Goal: Find specific page/section

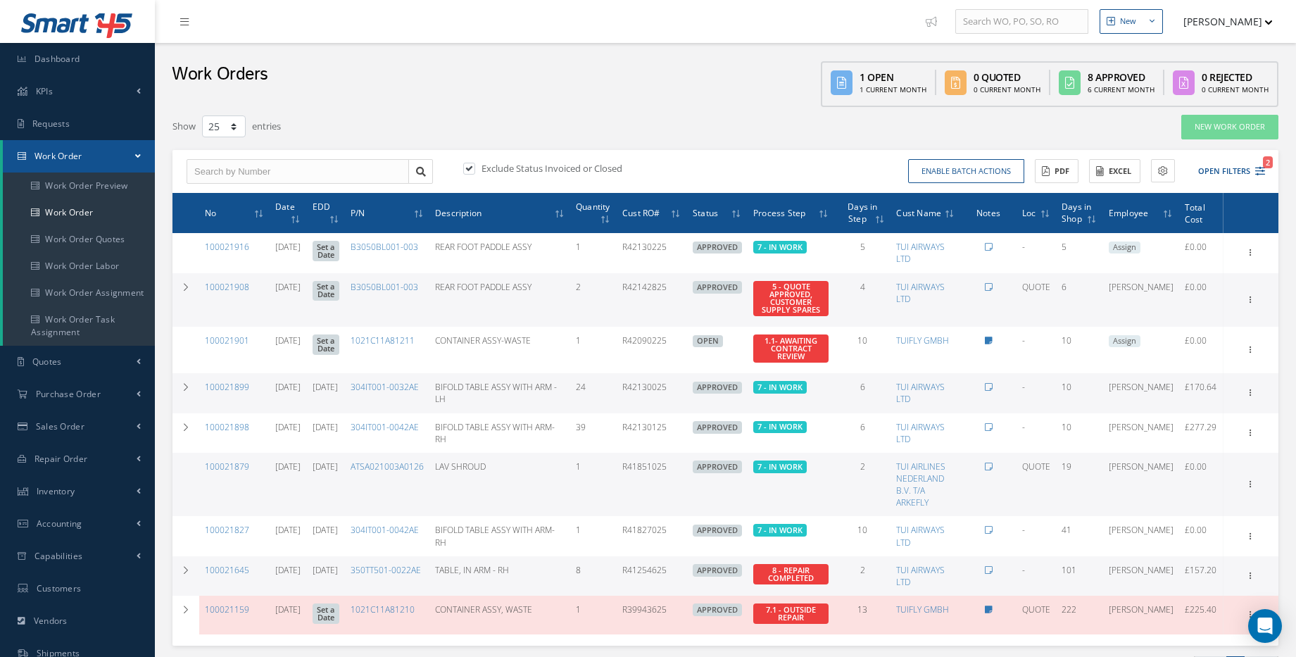
select select "25"
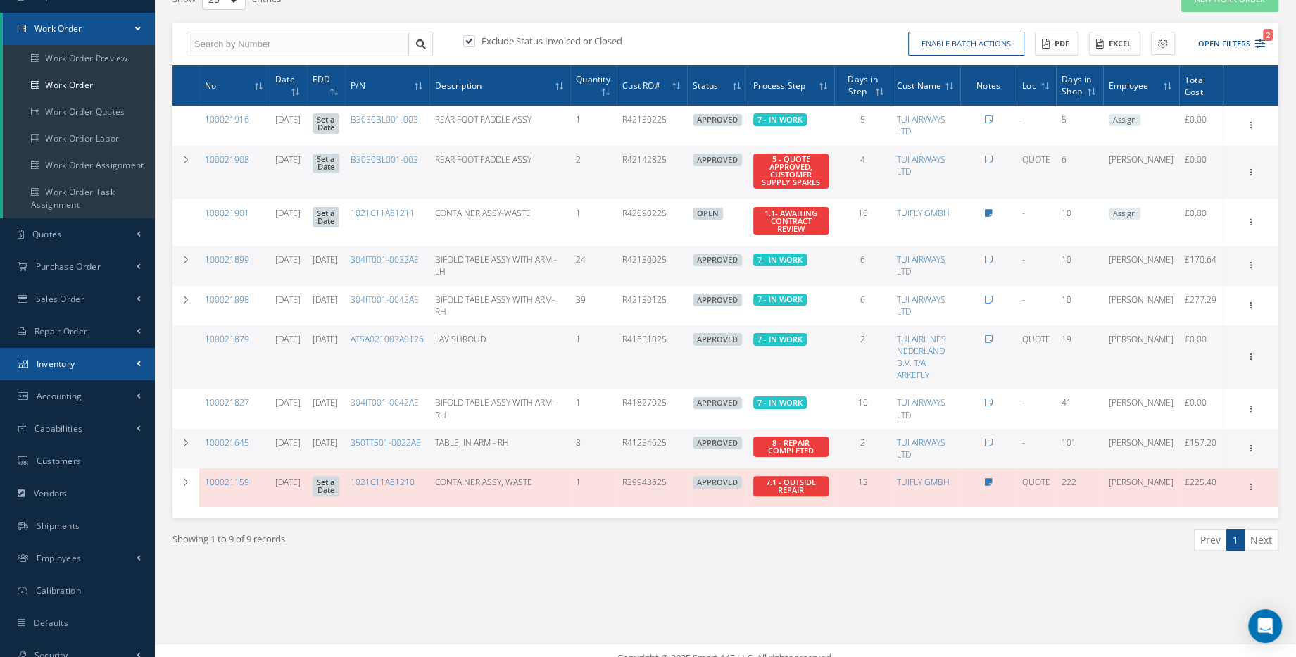
click at [84, 375] on link "Inventory" at bounding box center [77, 364] width 155 height 32
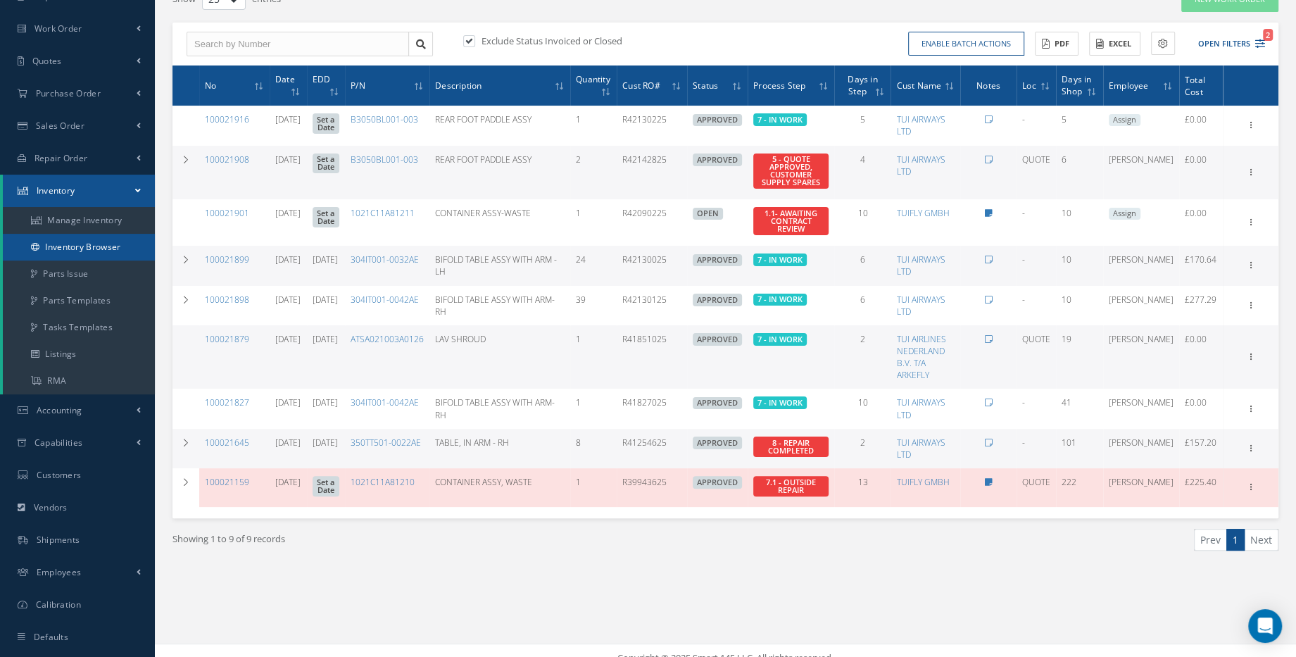
click at [105, 251] on link "Inventory Browser" at bounding box center [79, 247] width 152 height 27
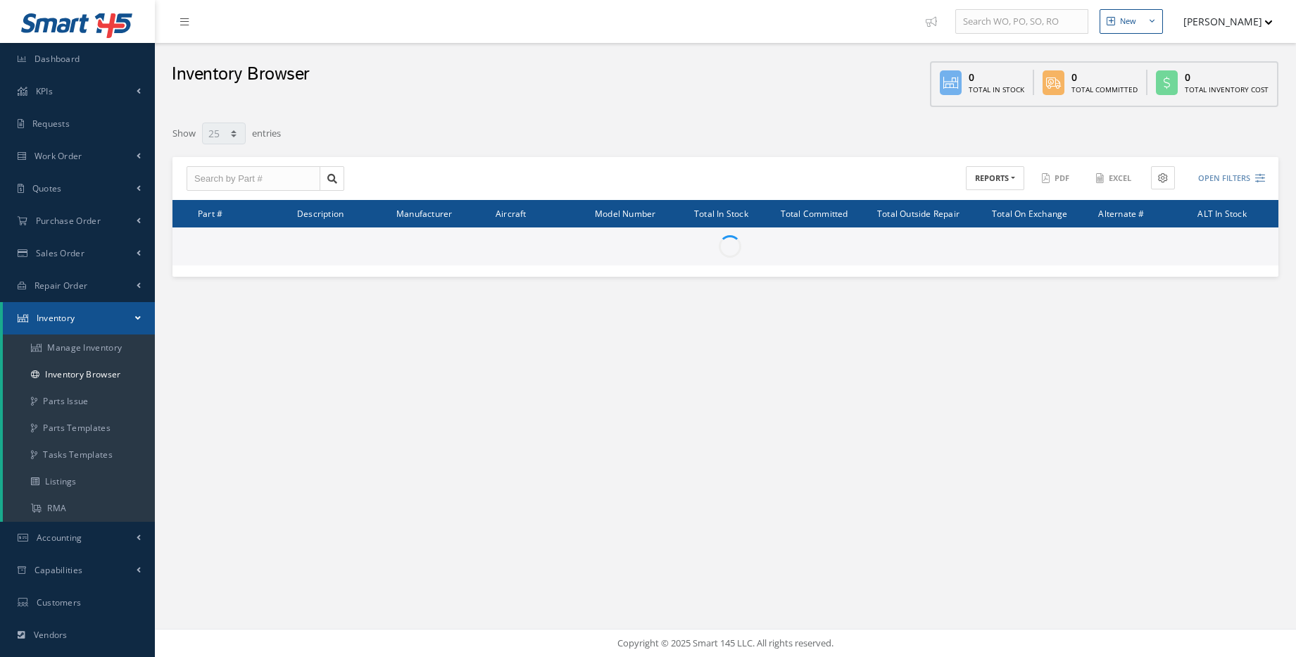
select select "25"
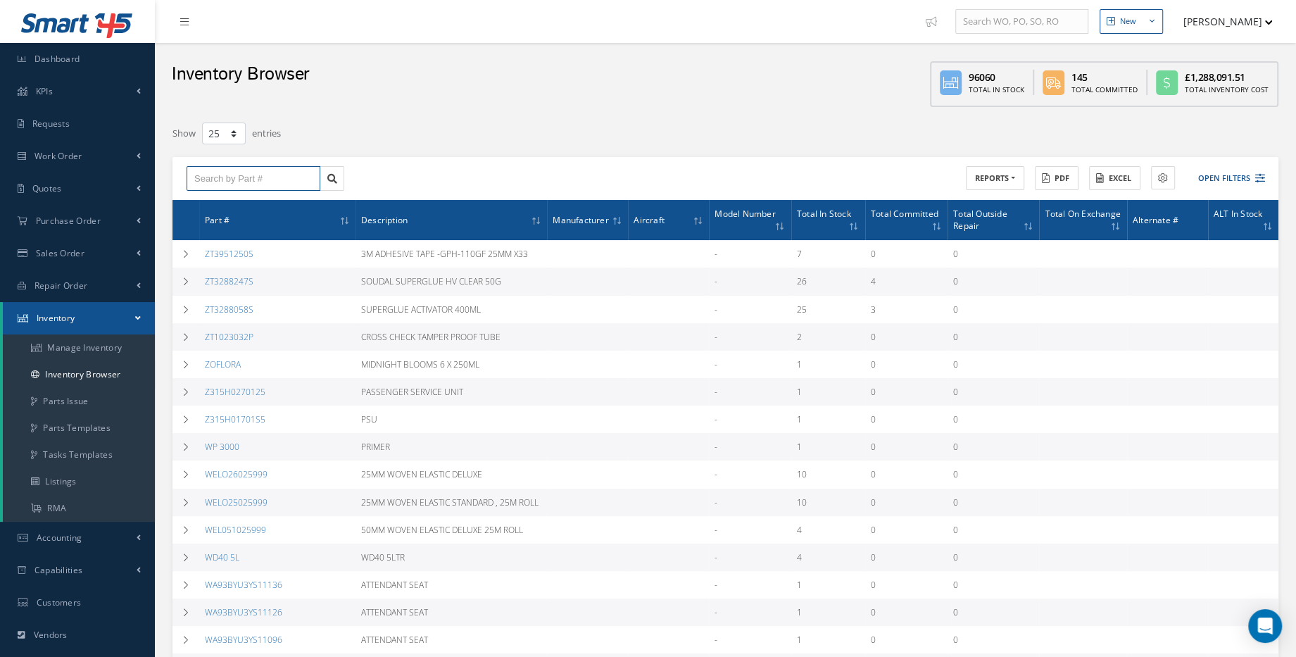
click at [269, 181] on input "text" at bounding box center [254, 178] width 134 height 25
paste input "1002948-001CAB"
type input "1002948-001CAB"
click at [334, 174] on icon at bounding box center [332, 179] width 10 height 10
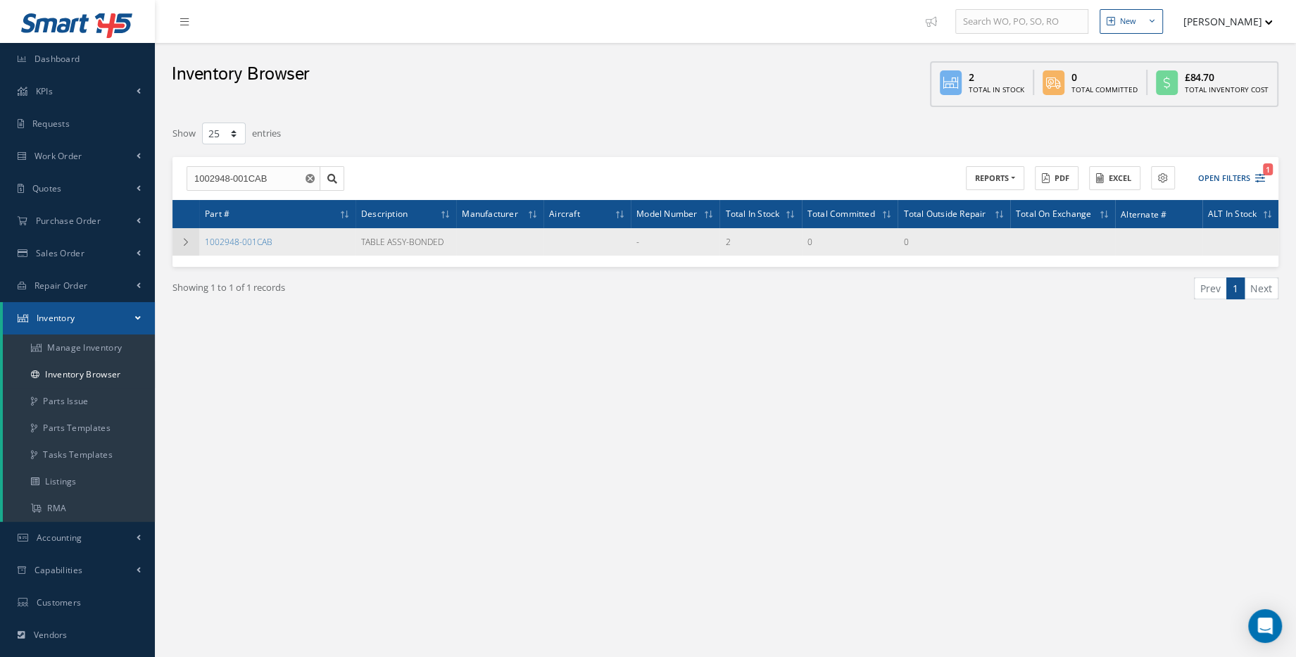
click at [193, 242] on td at bounding box center [185, 241] width 27 height 27
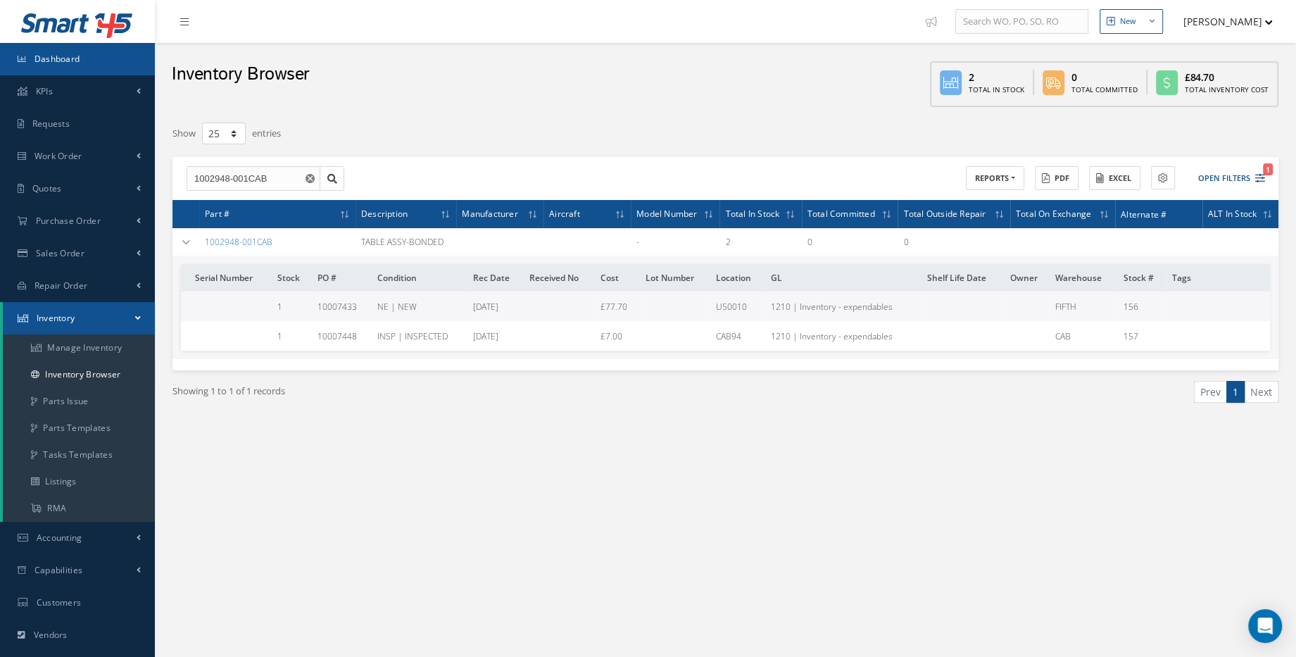
click at [85, 65] on link "Dashboard" at bounding box center [77, 59] width 155 height 32
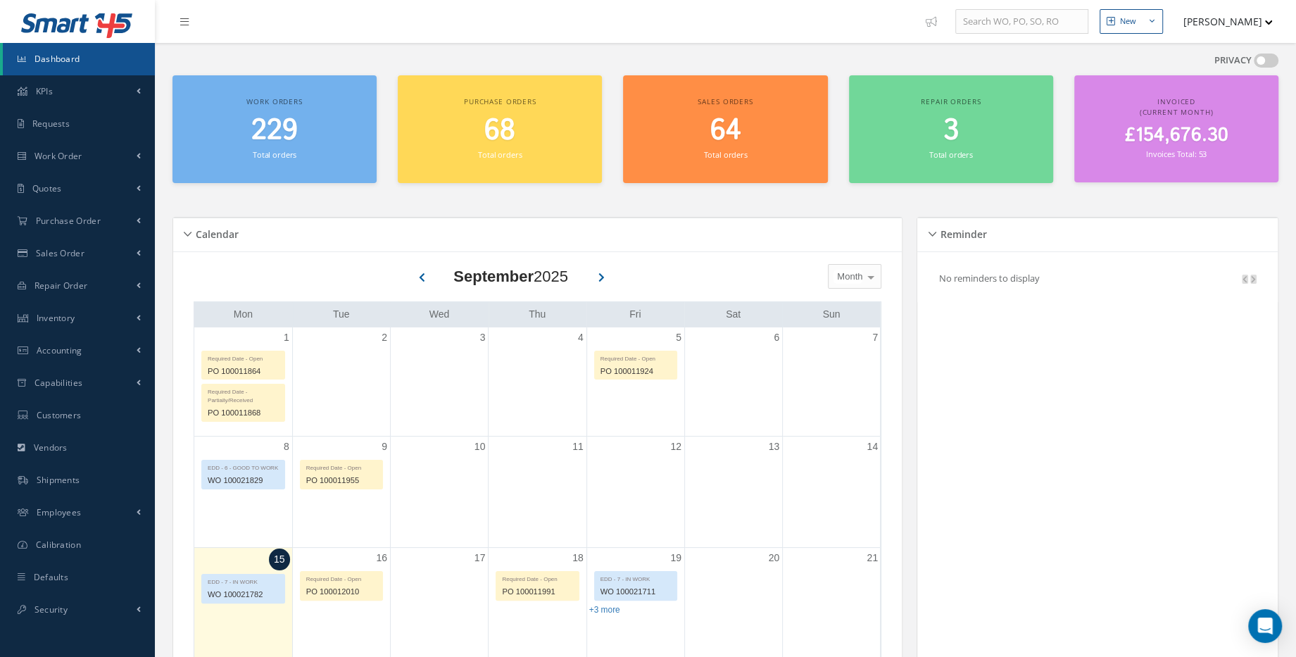
click at [280, 139] on span "229" at bounding box center [274, 131] width 46 height 40
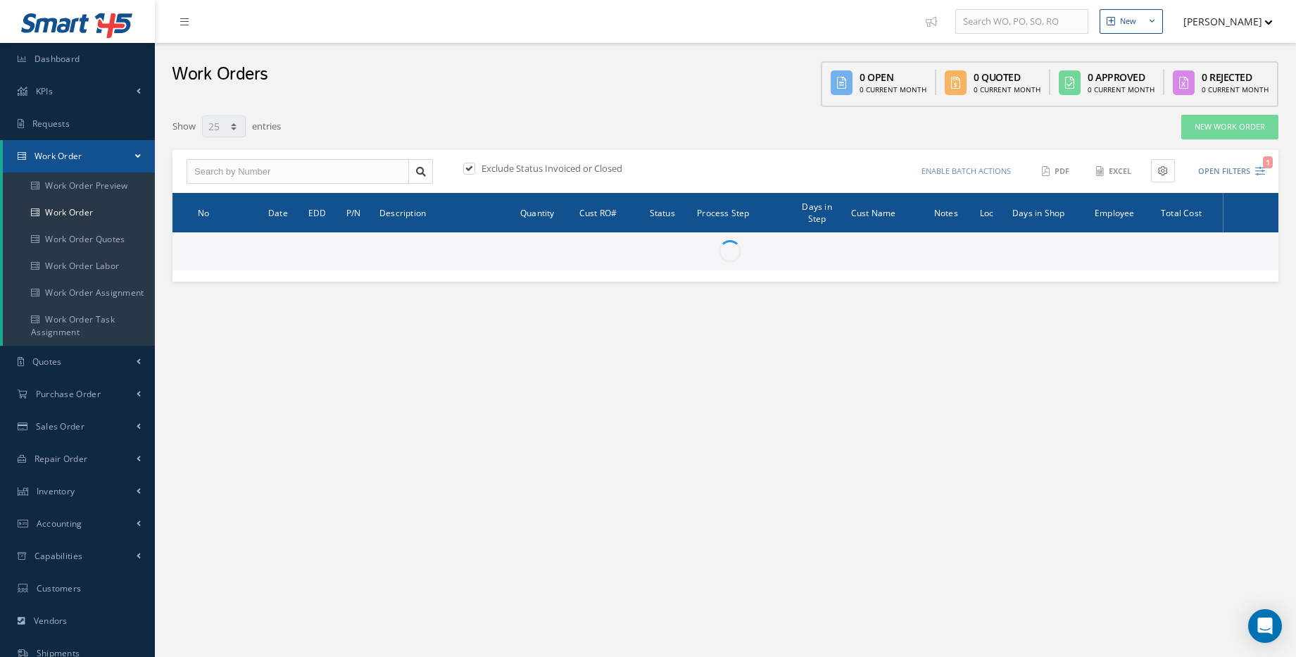
select select "25"
